Goal: Find specific page/section

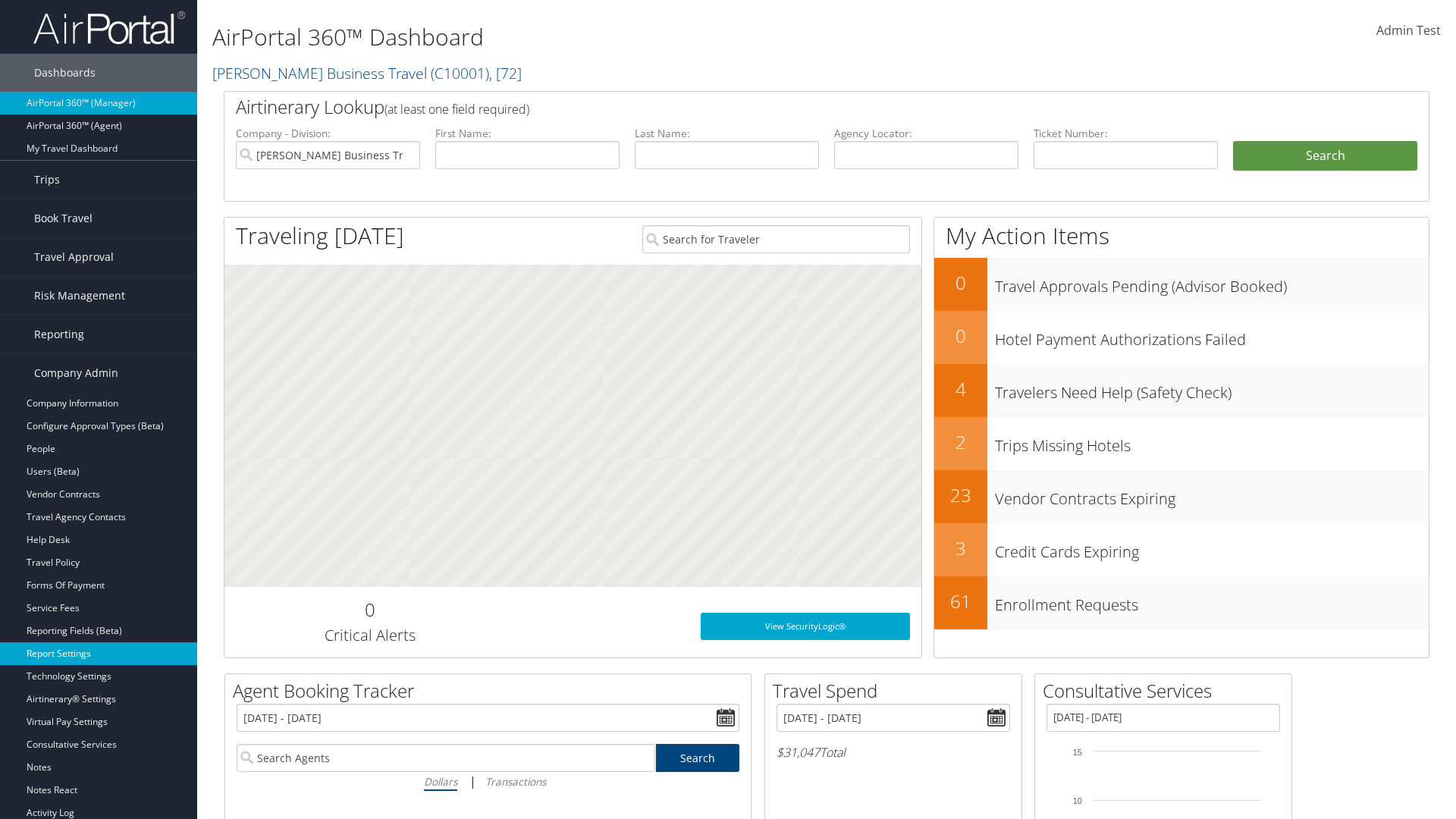
click at [99, 653] on link "Report Settings" at bounding box center [99, 654] width 197 height 23
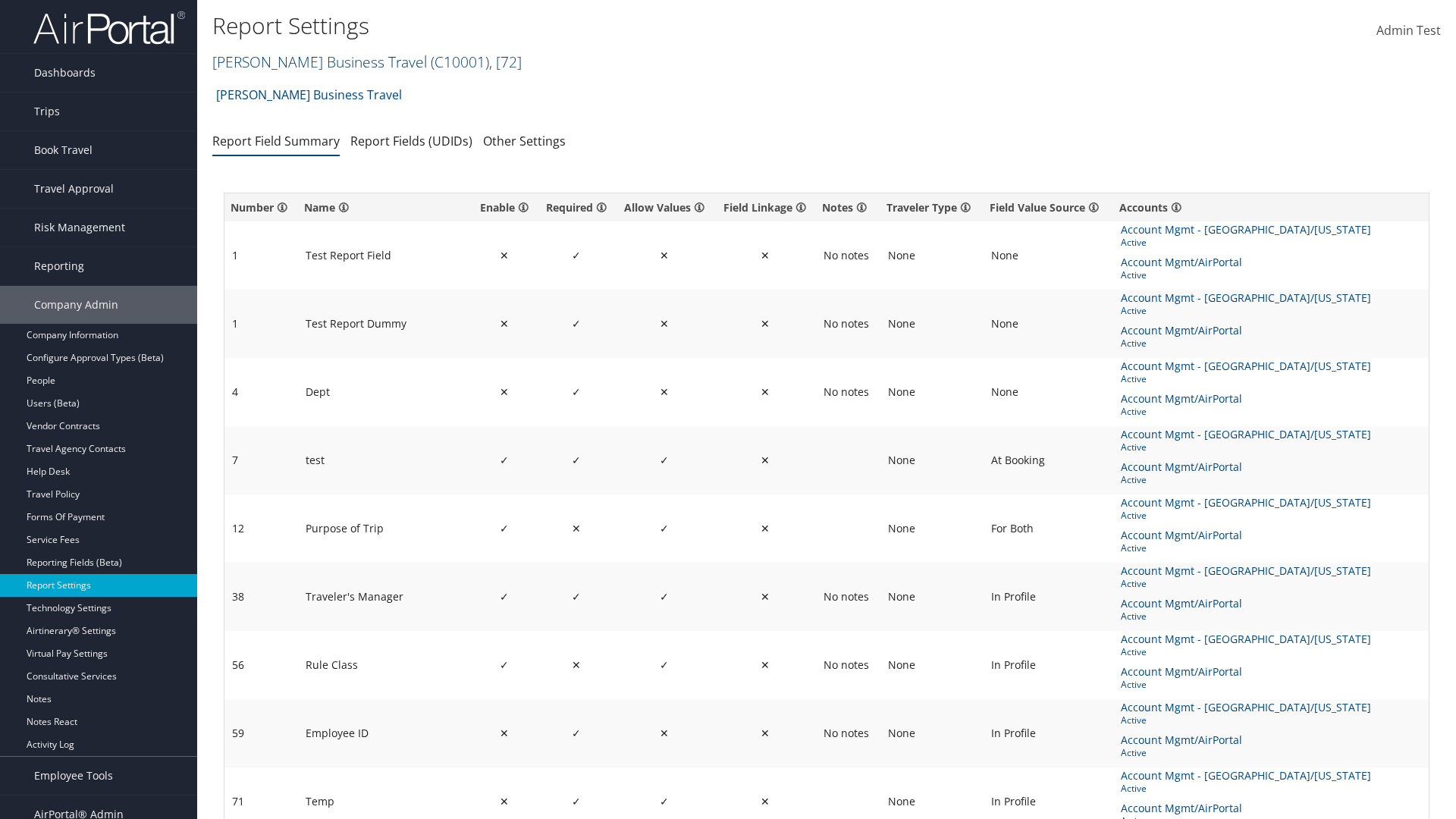
click at [313, 61] on link "[PERSON_NAME] Business Travel ( C10001 ) , [ 72 ]" at bounding box center [366, 61] width 309 height 20
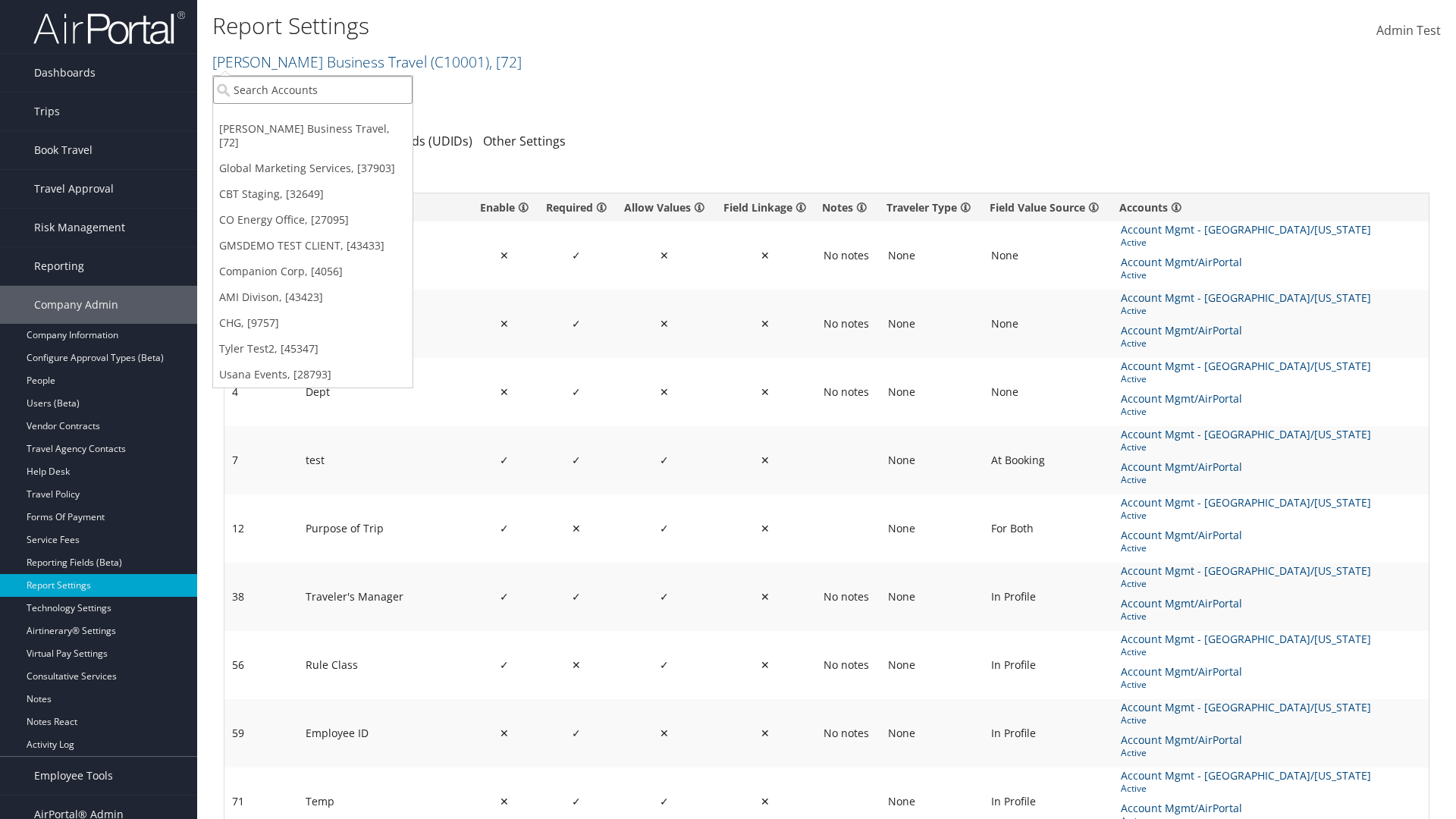
click at [313, 90] on input "search" at bounding box center [313, 89] width 200 height 28
type input "CBTSTG"
click at [313, 118] on div "CBT Staging (CBTSTG), [32649]" at bounding box center [313, 118] width 216 height 13
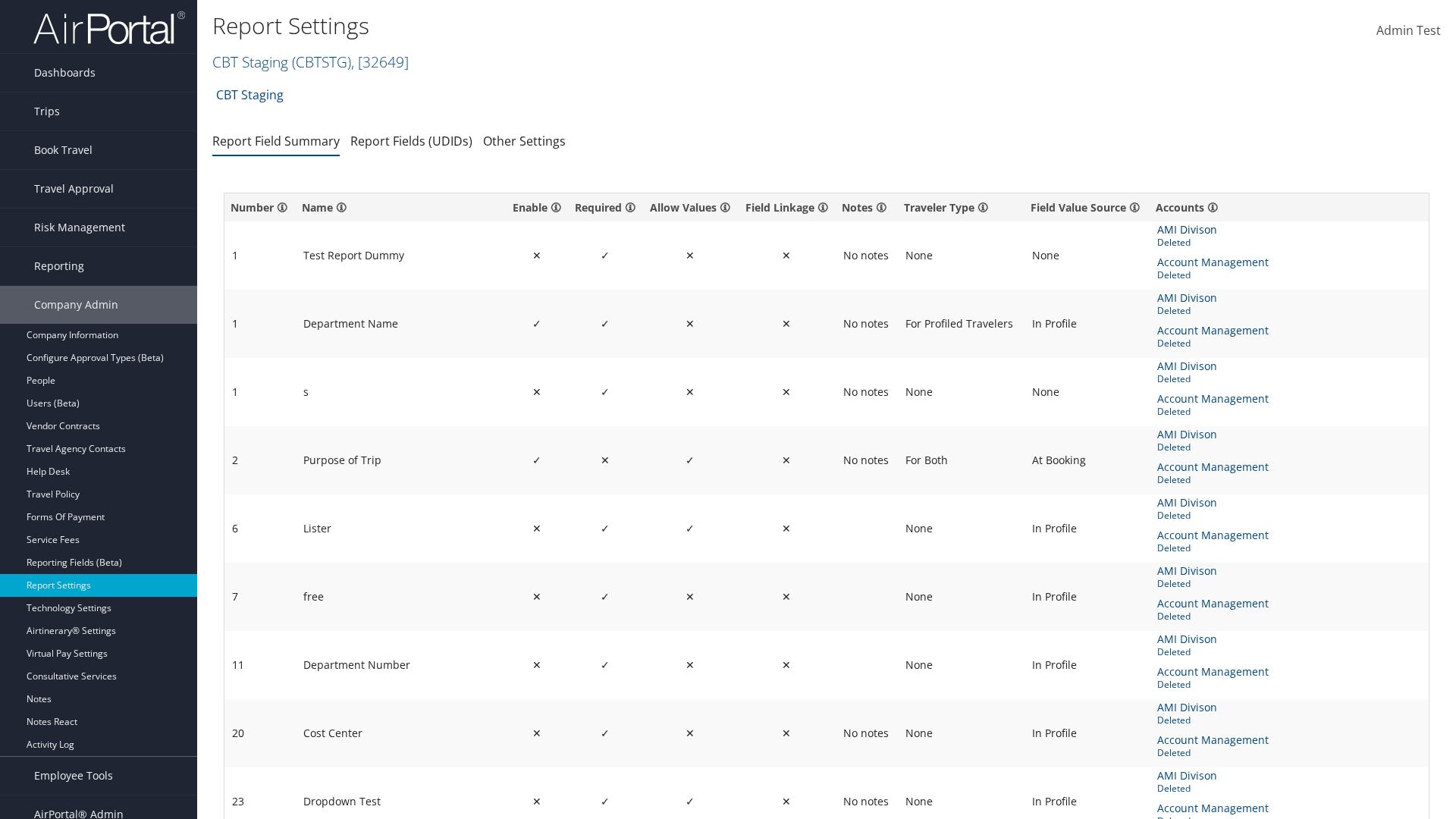
click at [1186, 230] on span "AMI Divison" at bounding box center [1189, 230] width 63 height 16
